Goal: Task Accomplishment & Management: Manage account settings

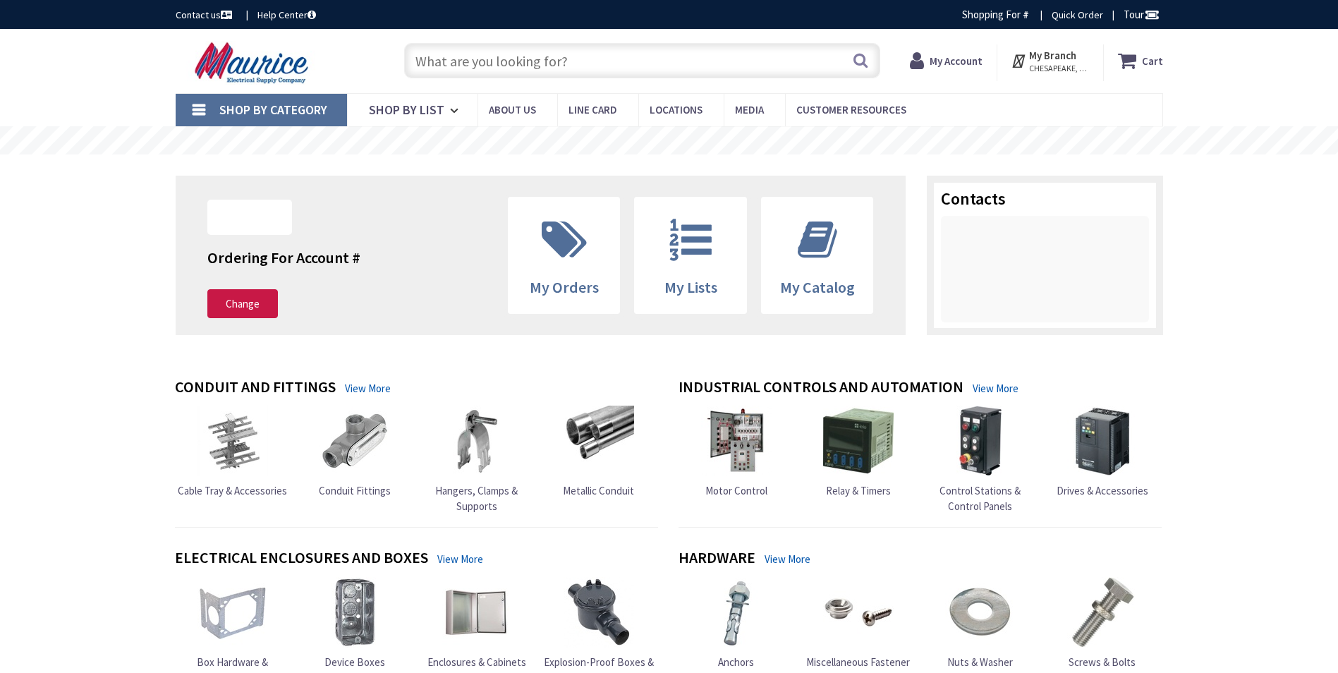
type input "[GEOGRAPHIC_DATA], [STREET_ADDRESS][PERSON_NAME]"
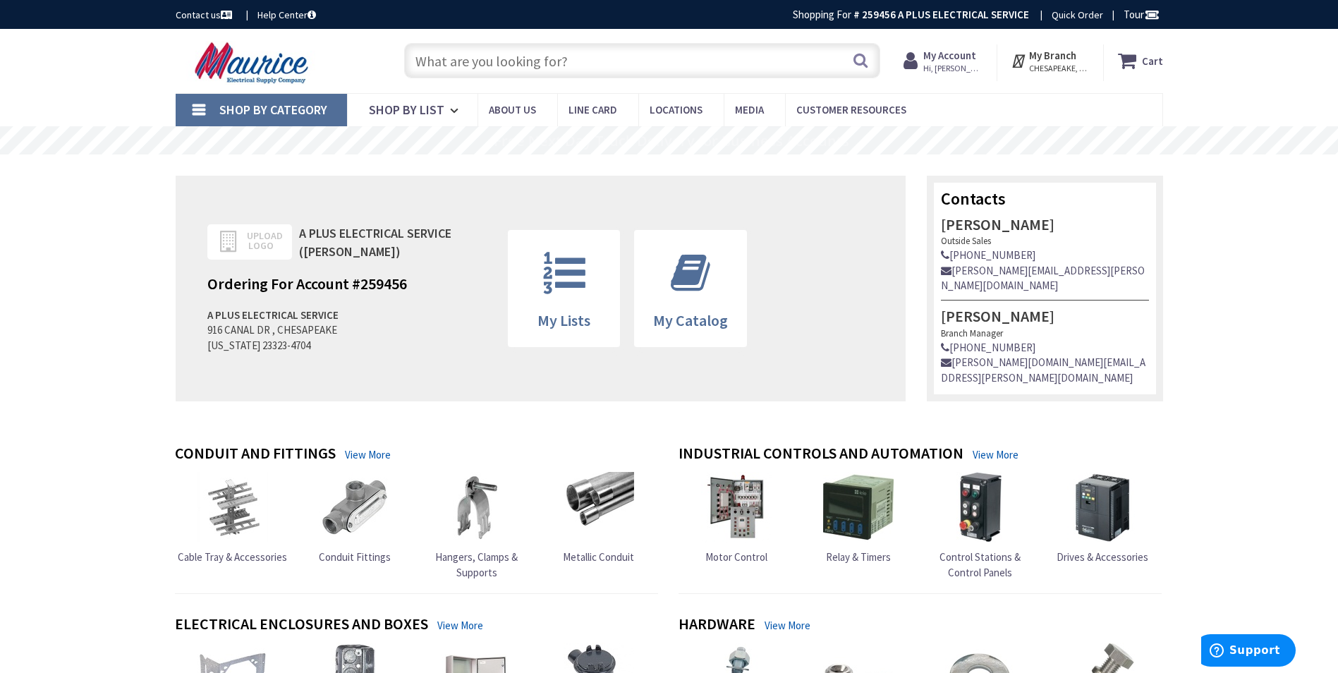
click at [967, 51] on strong "My Account" at bounding box center [950, 55] width 53 height 13
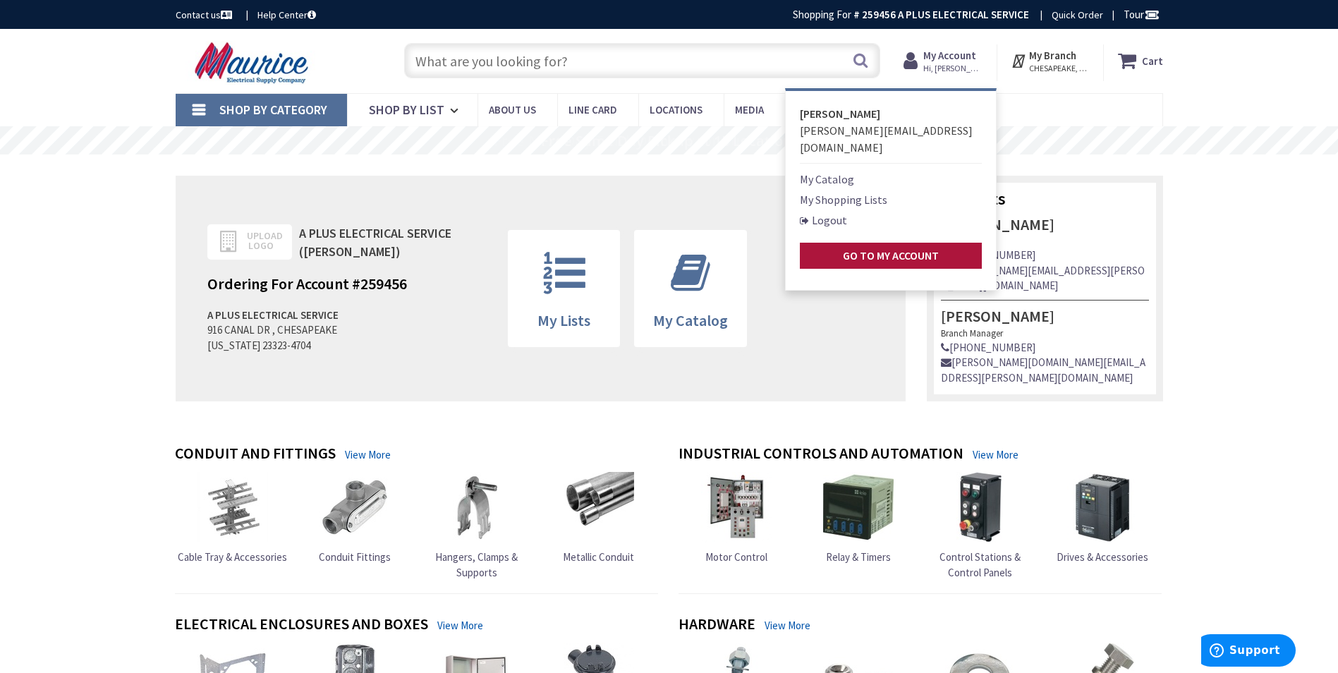
click at [875, 248] on strong "Go to My Account" at bounding box center [891, 255] width 96 height 14
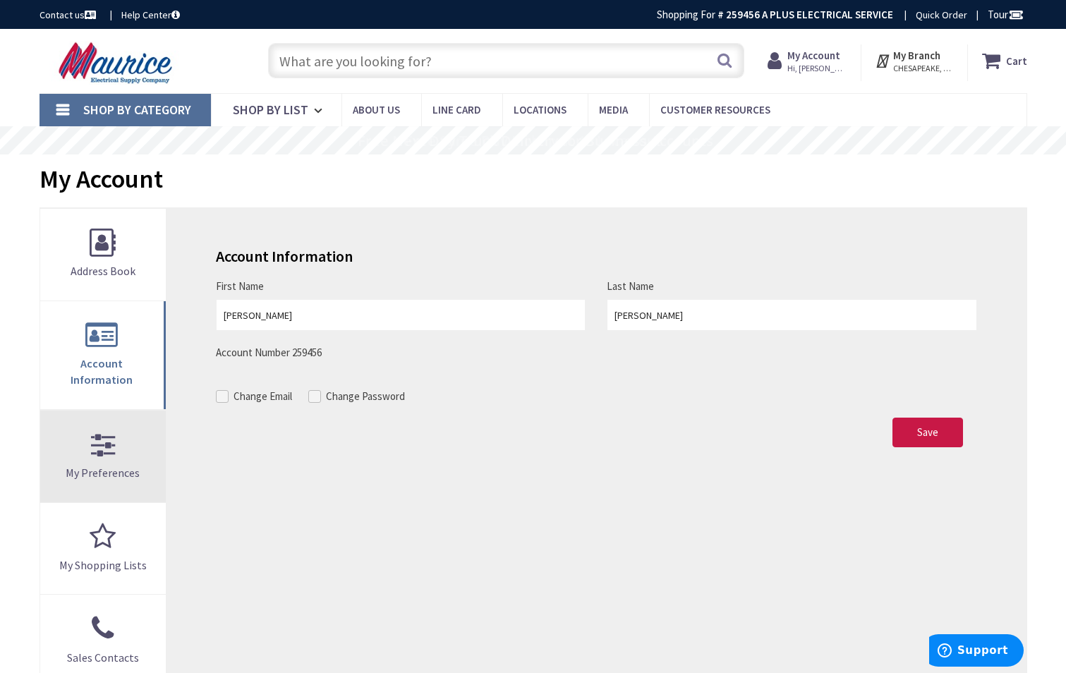
click at [94, 411] on link "My Preferences" at bounding box center [103, 457] width 126 height 92
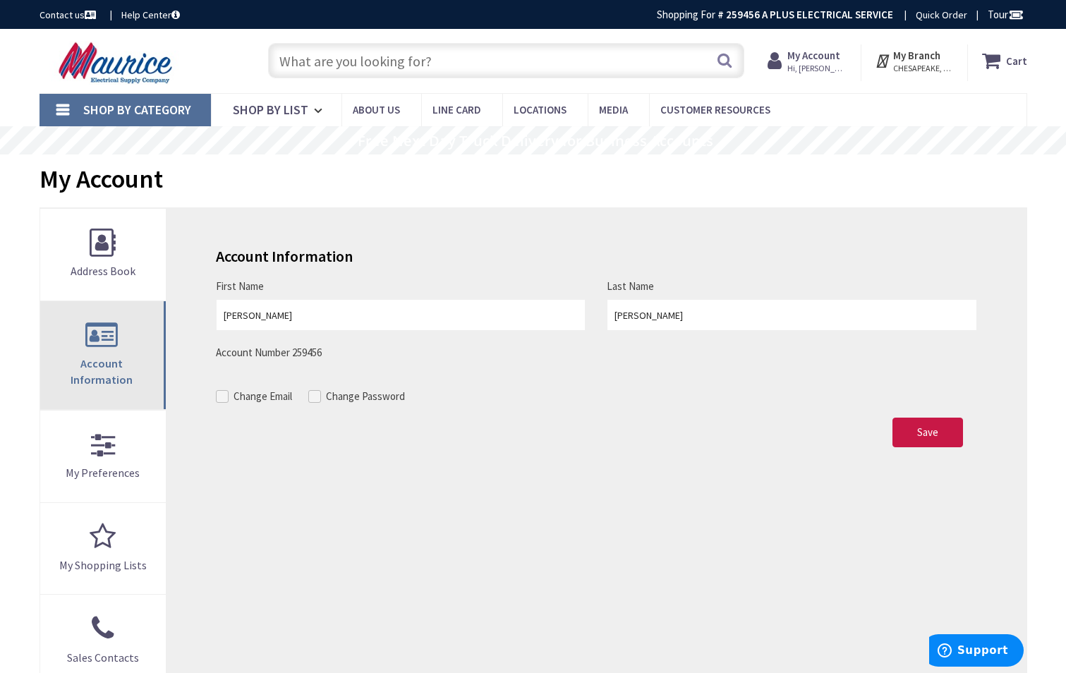
click at [100, 349] on link "Account Information" at bounding box center [103, 355] width 126 height 108
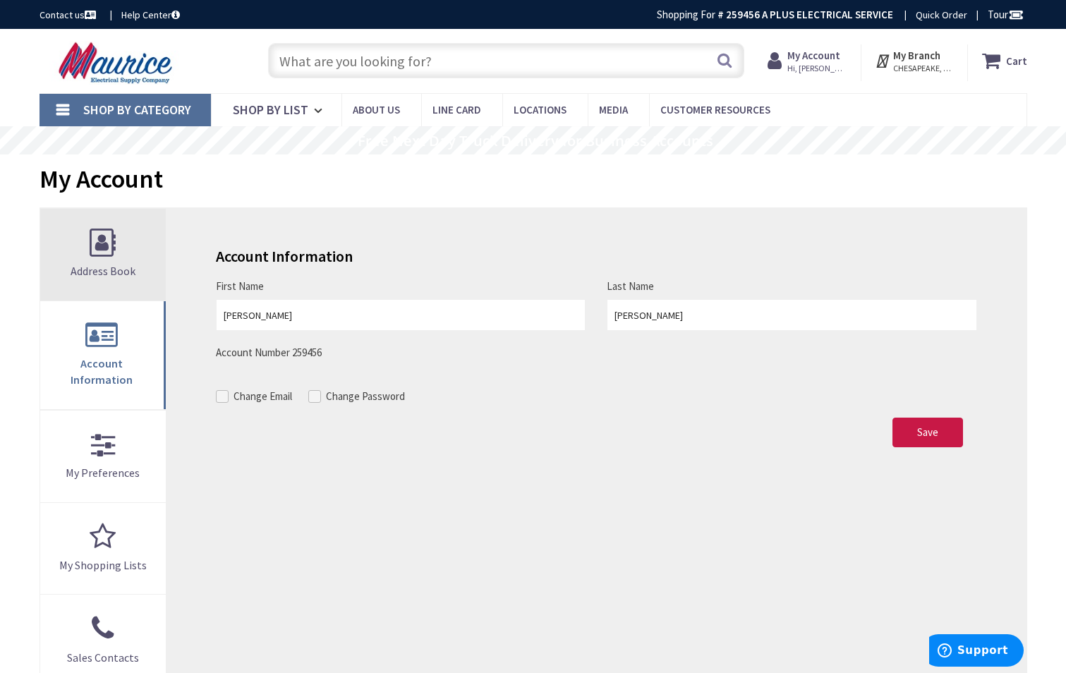
click at [131, 260] on link "Address Book" at bounding box center [103, 255] width 126 height 92
